Goal: Task Accomplishment & Management: Use online tool/utility

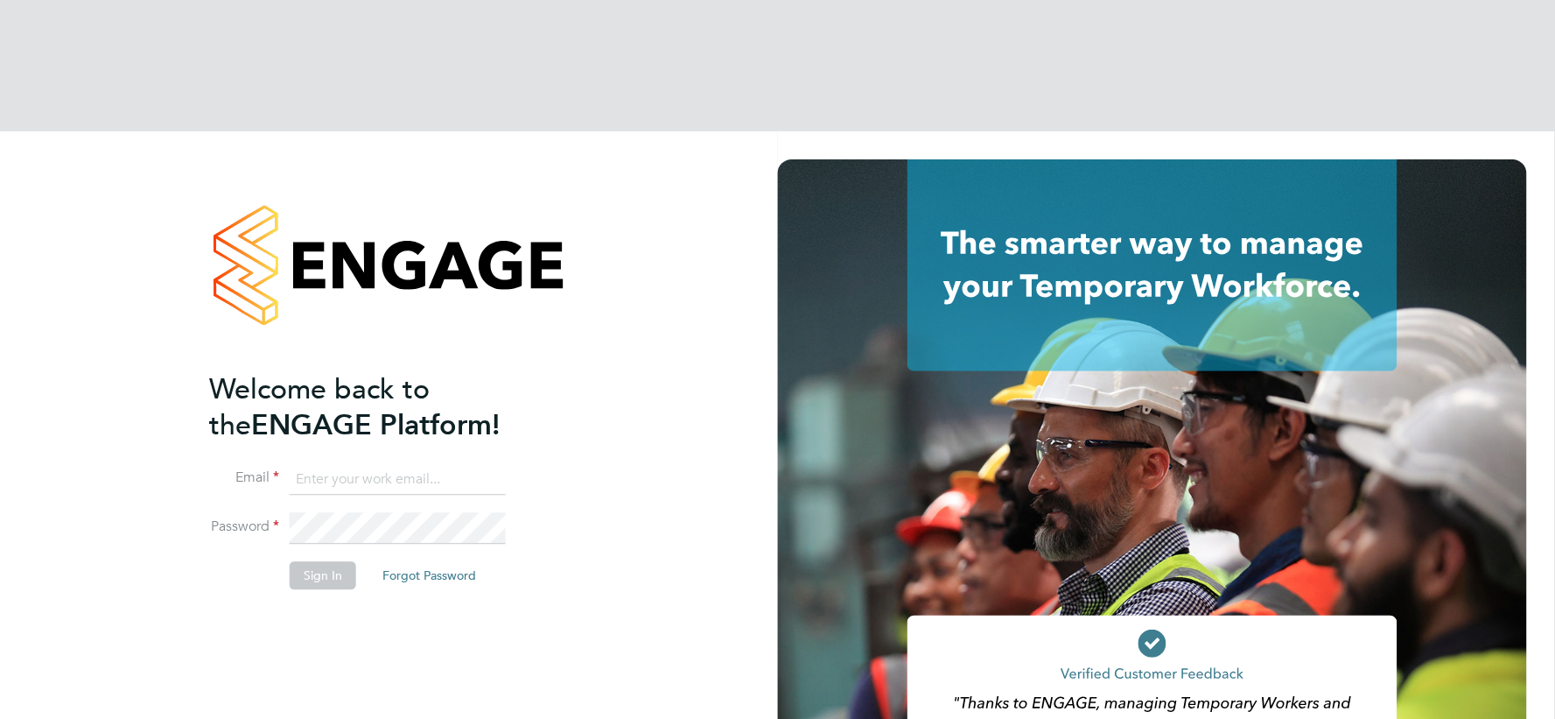
type input "[EMAIL_ADDRESS][DOMAIN_NAME]"
click at [309, 562] on button "Sign In" at bounding box center [323, 576] width 67 height 28
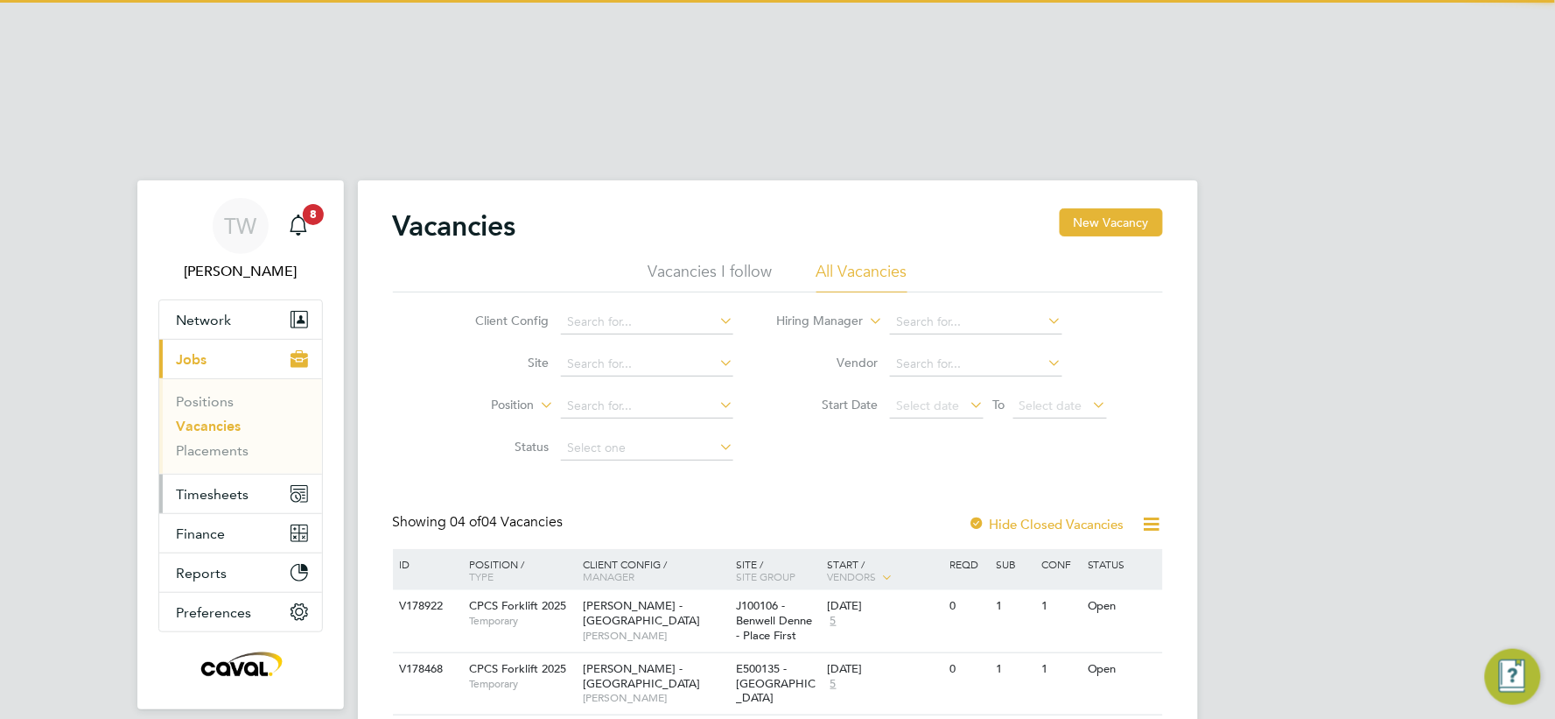
click at [212, 486] on span "Timesheets" at bounding box center [213, 494] width 73 height 17
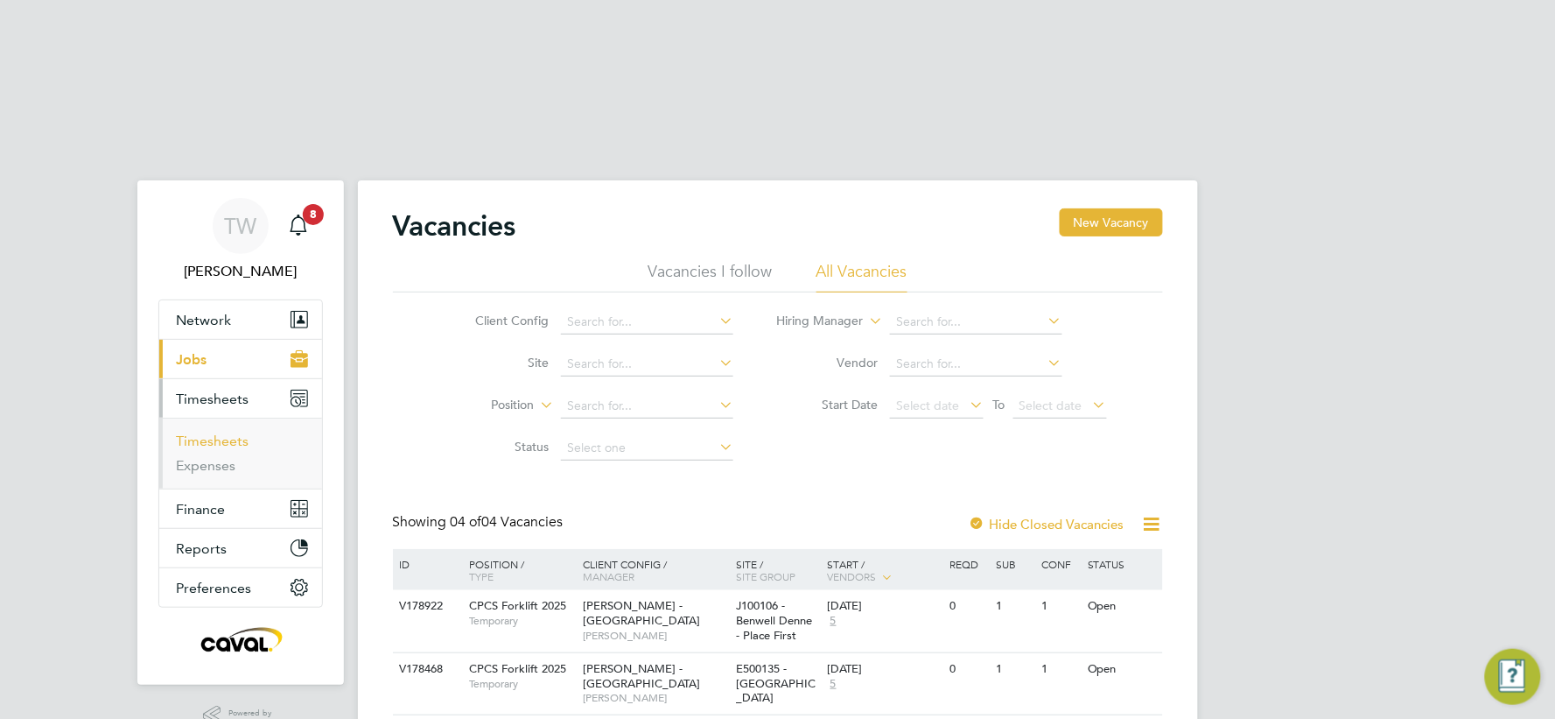
click at [233, 432] on link "Timesheets" at bounding box center [213, 440] width 73 height 17
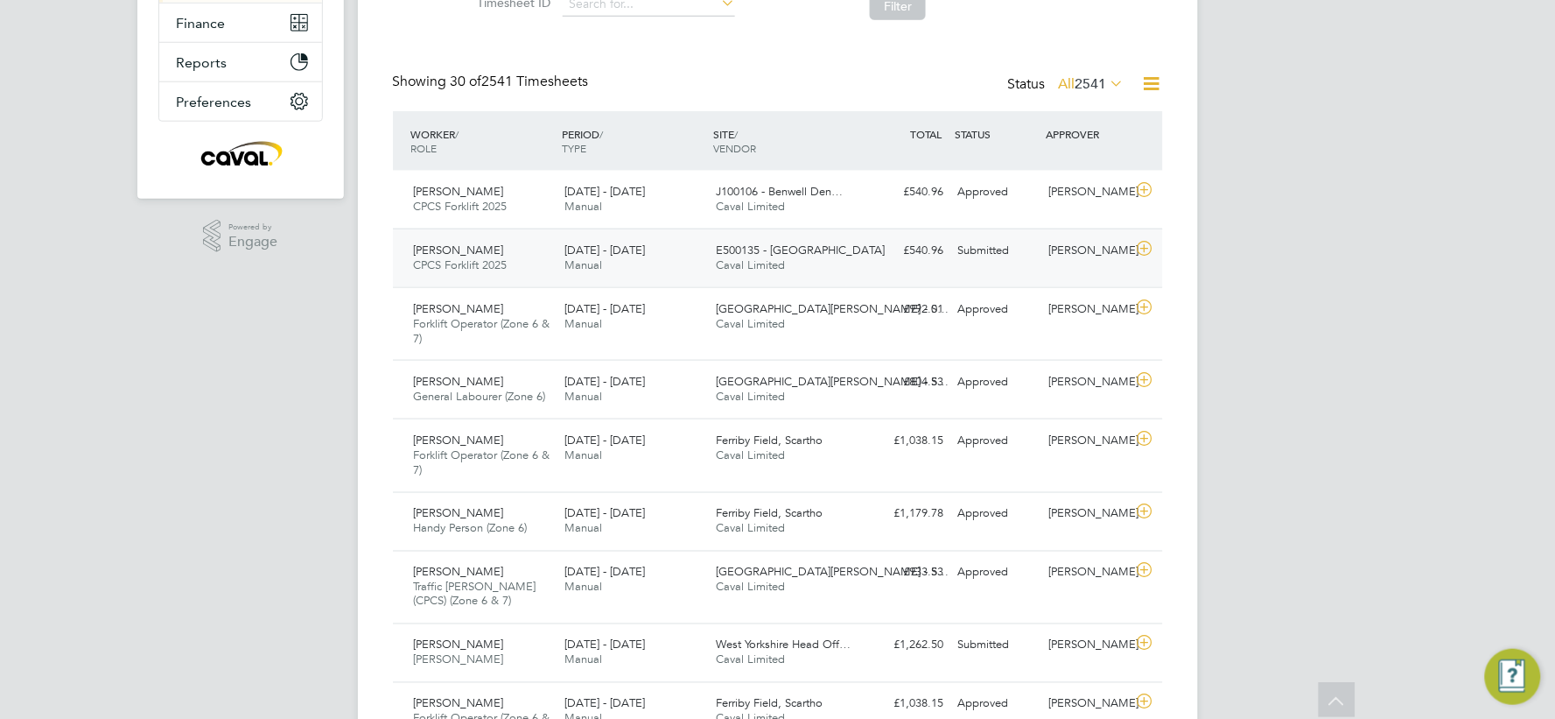
click at [626, 236] on div "16 - 22 Aug 2025 Manual" at bounding box center [633, 258] width 151 height 44
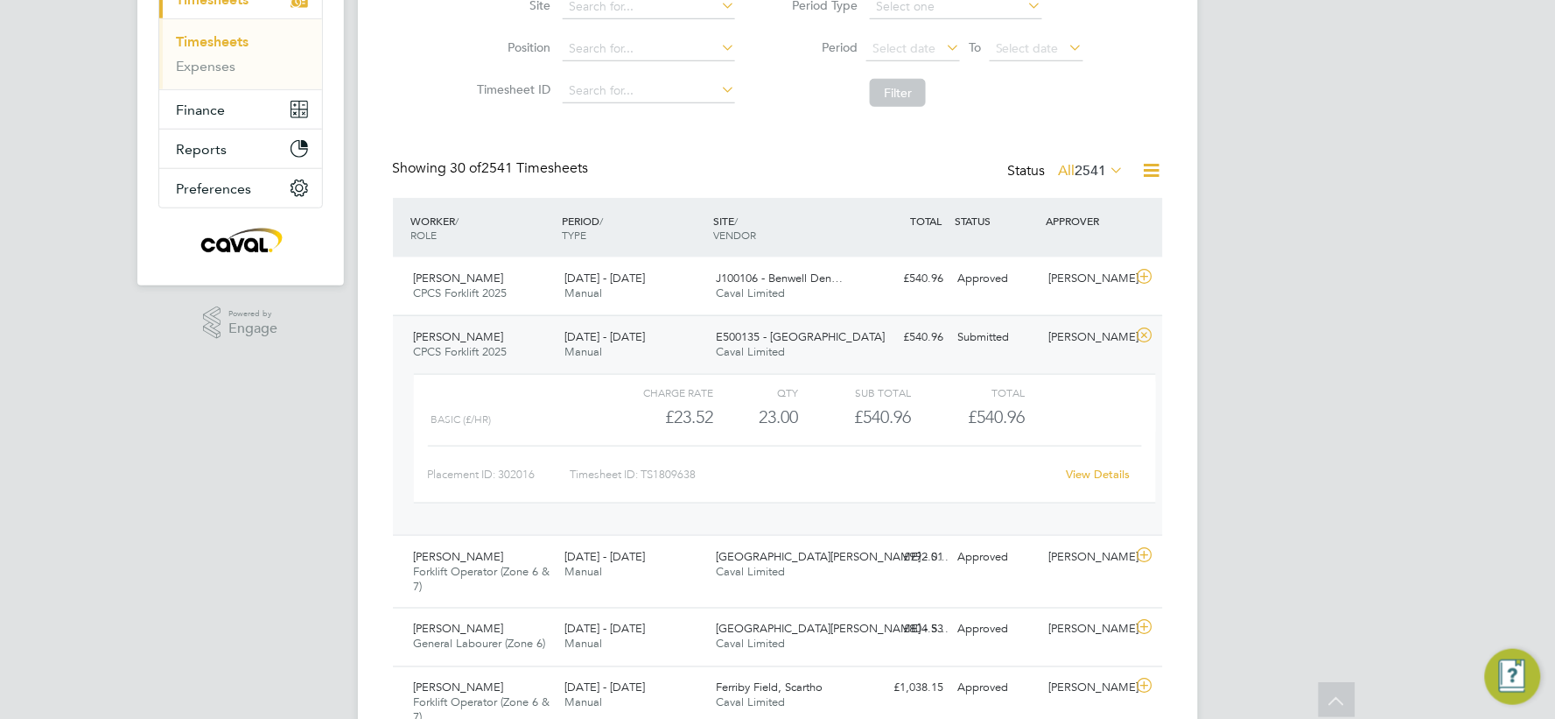
scroll to position [291, 0]
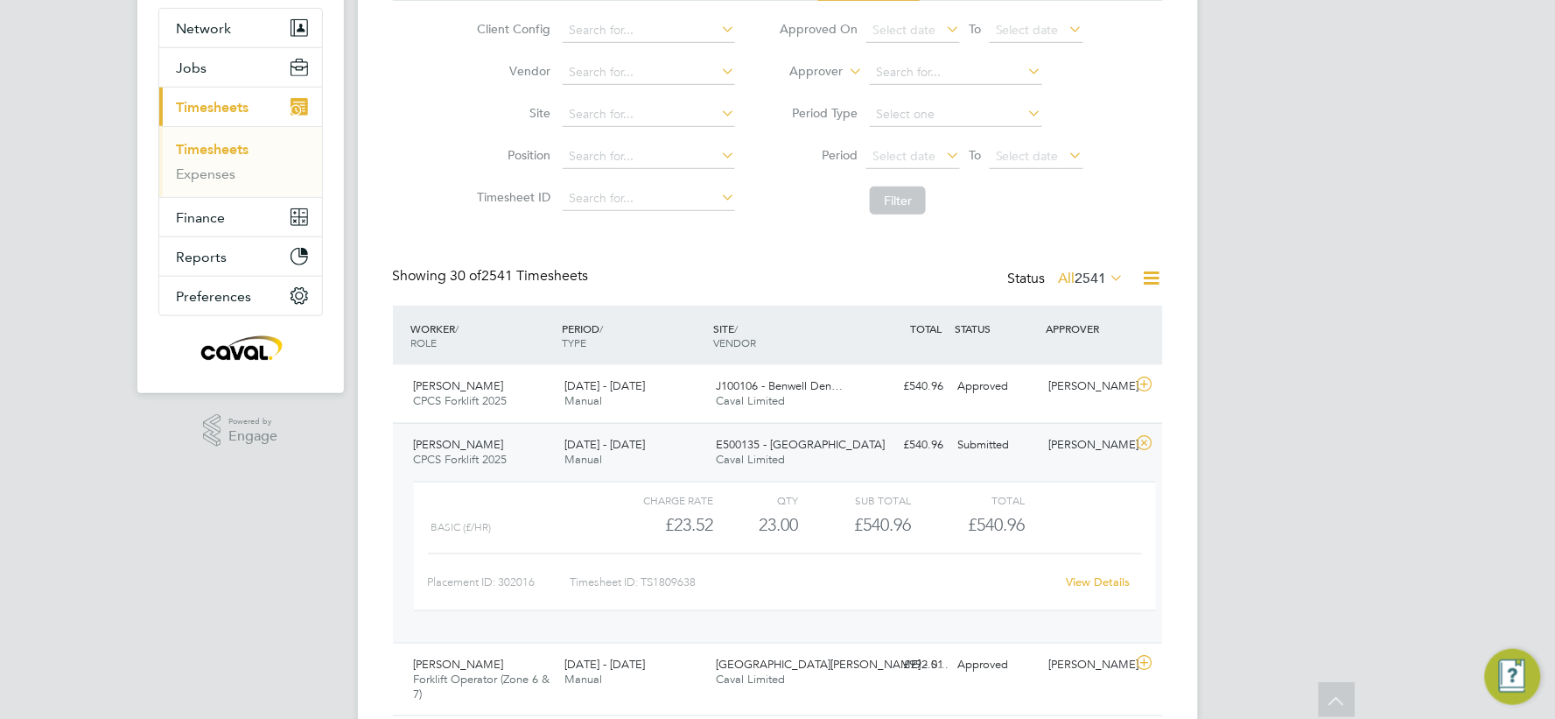
click at [1095, 574] on link "View Details" at bounding box center [1099, 581] width 64 height 15
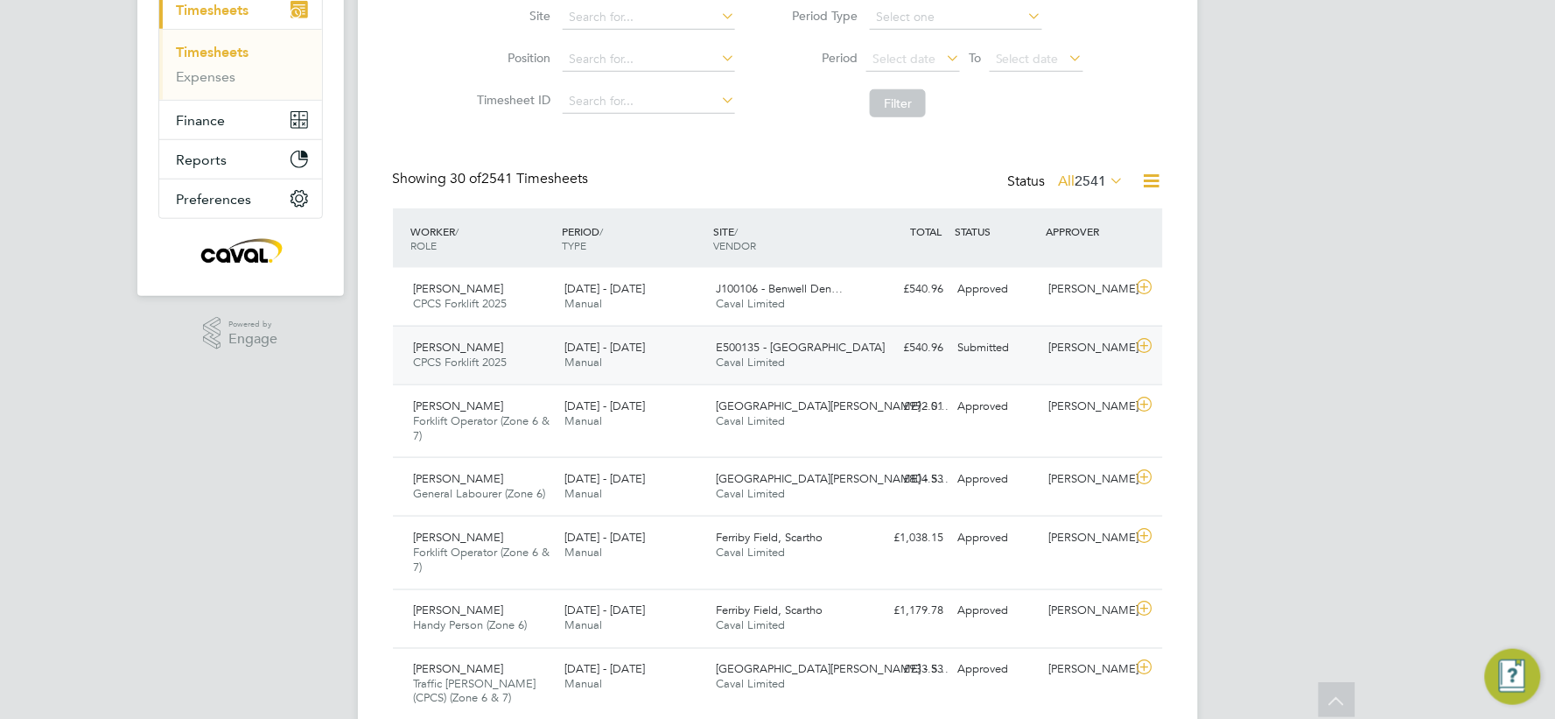
click at [502, 333] on div "Joseph Robinson CPCS Forklift 2025 16 - 22 Aug 2025" at bounding box center [482, 355] width 151 height 44
